Goal: Transaction & Acquisition: Purchase product/service

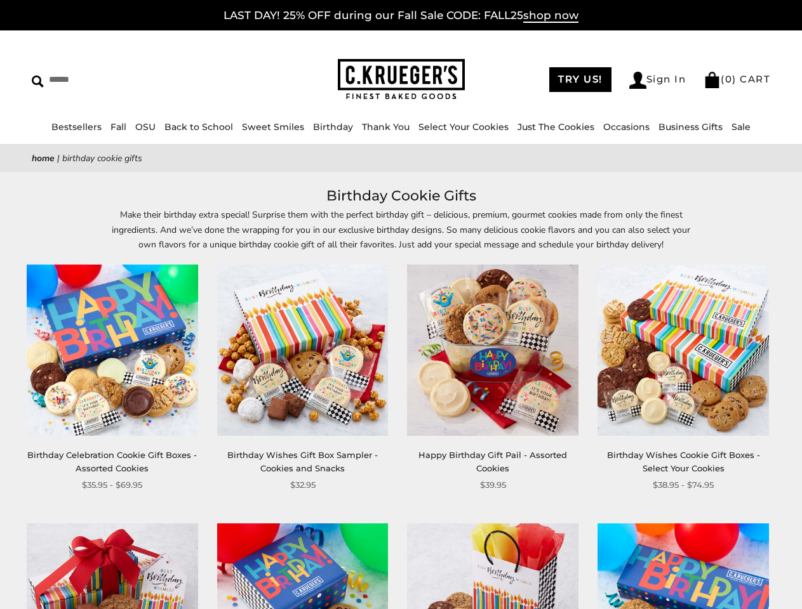
click at [400, 305] on div "**********" at bounding box center [483, 378] width 190 height 227
click at [116, 79] on input "Search" at bounding box center [116, 80] width 169 height 20
click at [621, 127] on link "Occasions" at bounding box center [626, 126] width 46 height 11
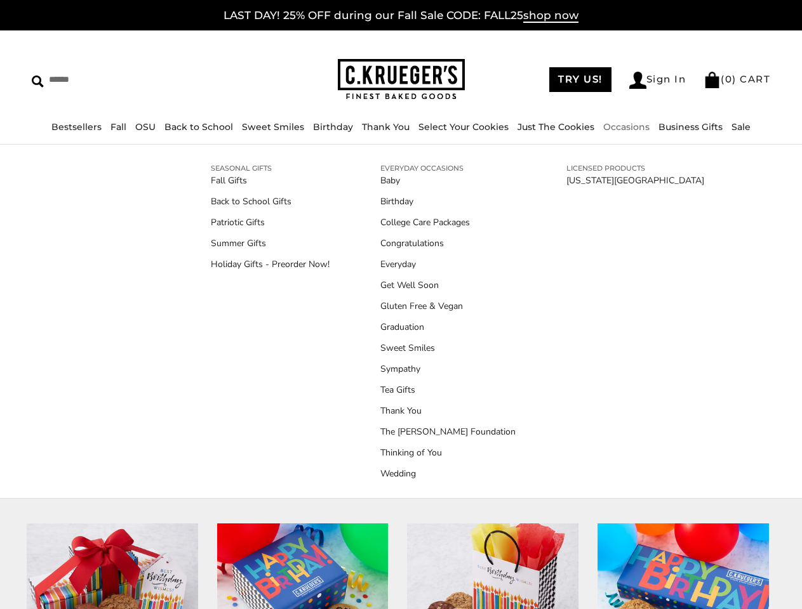
click at [400, 397] on div "**********" at bounding box center [483, 378] width 190 height 227
